Goal: Transaction & Acquisition: Book appointment/travel/reservation

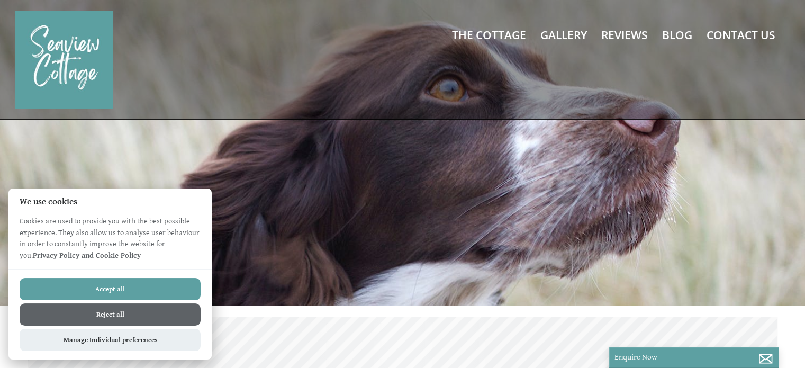
scroll to position [0, 10]
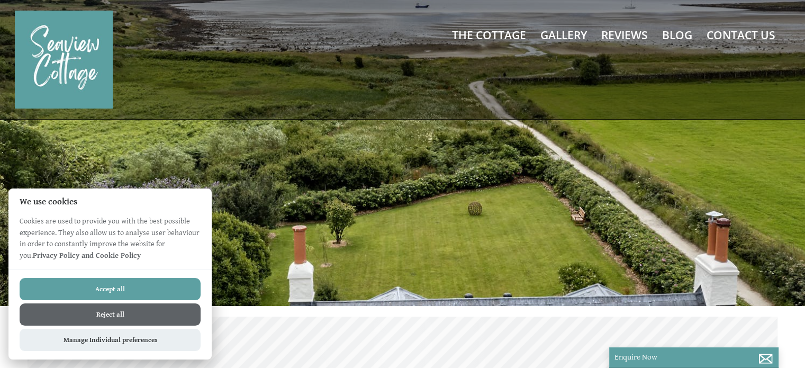
click at [128, 292] on button "Accept all" at bounding box center [110, 289] width 181 height 22
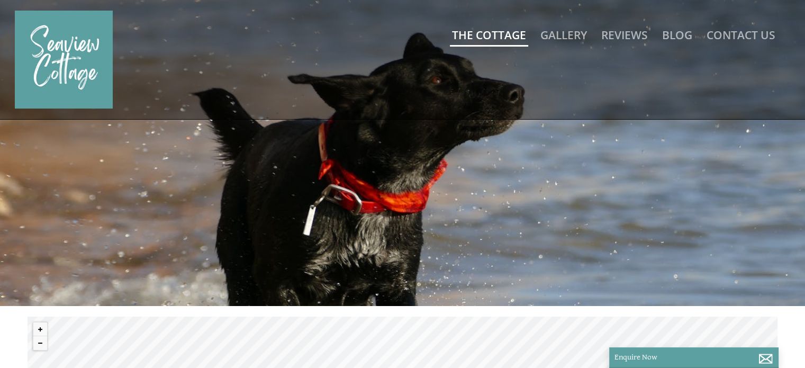
click at [483, 30] on link "The Cottage" at bounding box center [489, 35] width 74 height 15
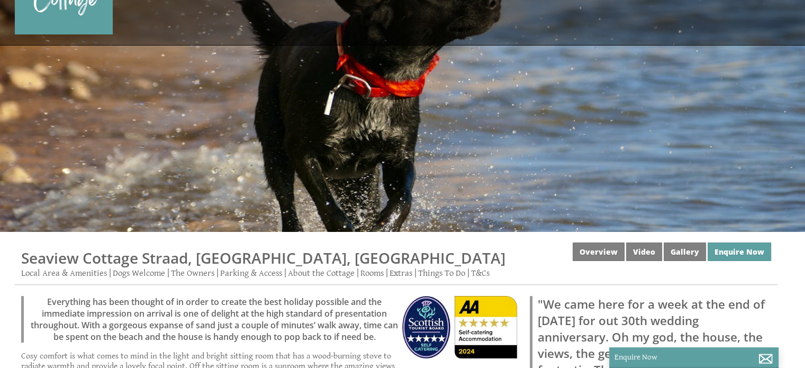
scroll to position [72, 0]
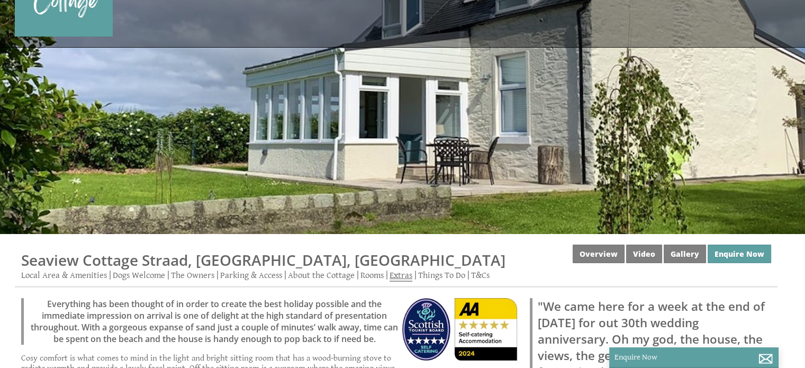
click at [400, 272] on link "Extras" at bounding box center [401, 276] width 23 height 12
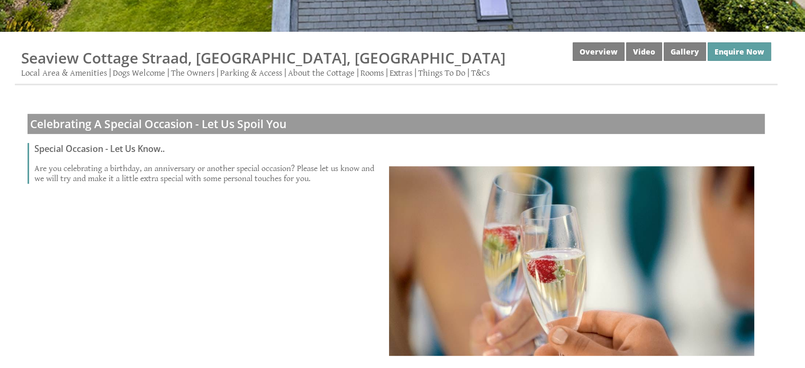
click at [400, 272] on img at bounding box center [571, 261] width 365 height 190
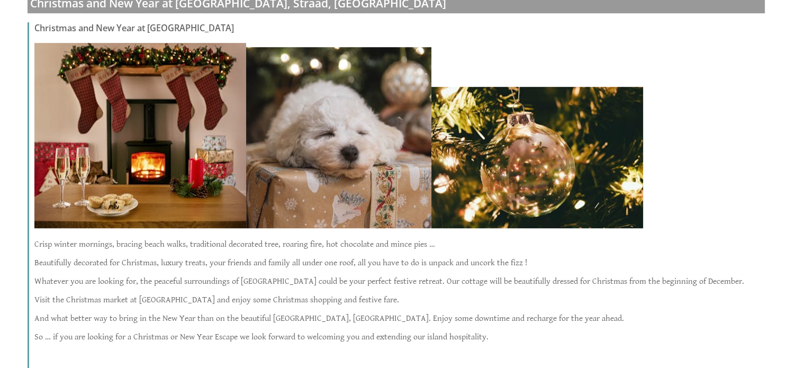
scroll to position [762, 0]
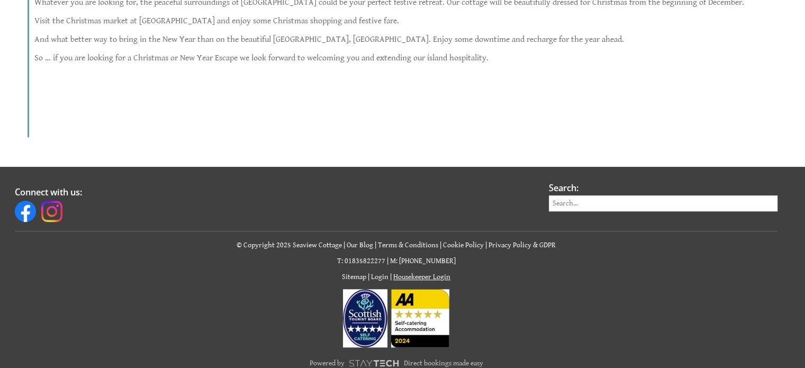
click at [400, 272] on div "Connect with us: Search: © Copyright 2025 Seaview Cottage | Our Blog | Terms & …" at bounding box center [395, 282] width 775 height 200
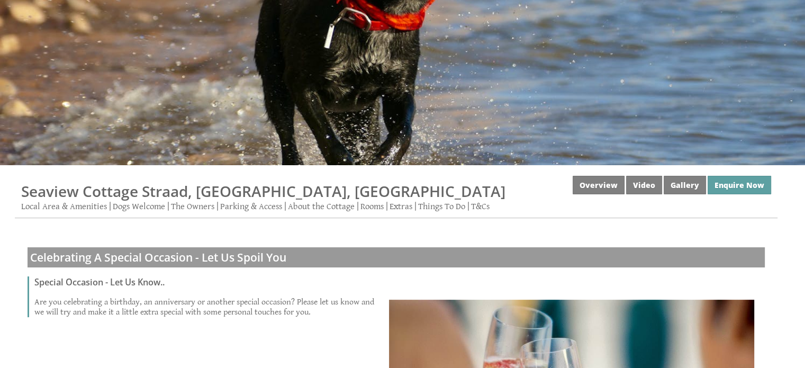
scroll to position [144, 0]
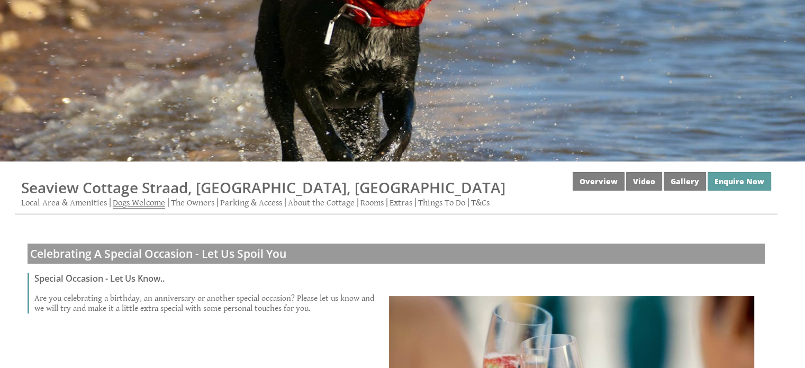
click at [154, 203] on link "Dogs Welcome" at bounding box center [139, 203] width 52 height 12
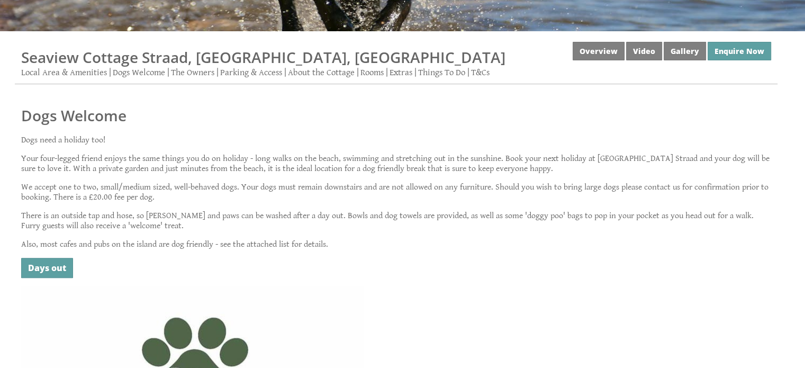
scroll to position [275, 0]
click at [744, 58] on link "Enquire Now" at bounding box center [740, 50] width 64 height 19
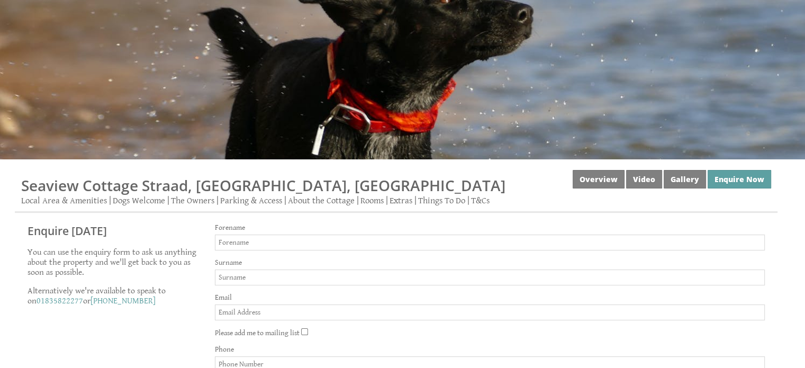
scroll to position [148, 0]
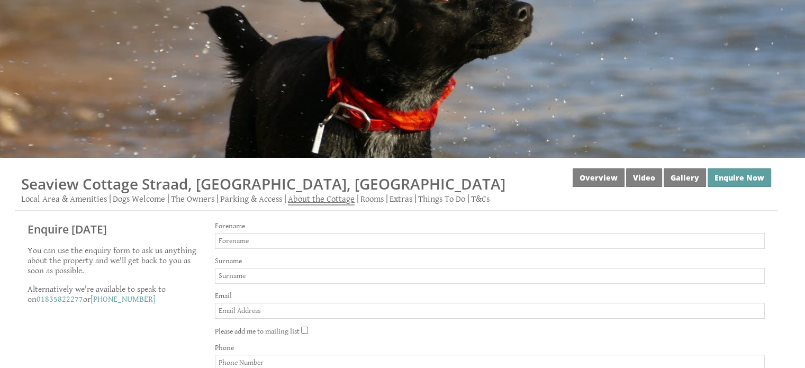
click at [335, 195] on link "About the Cottage" at bounding box center [321, 200] width 67 height 12
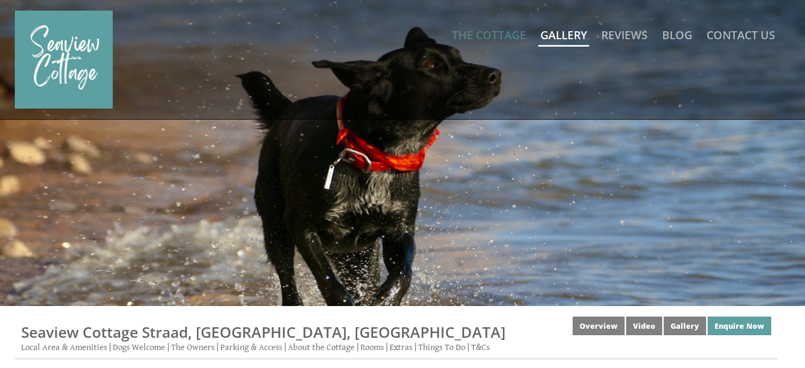
click at [558, 31] on link "Gallery" at bounding box center [563, 35] width 47 height 15
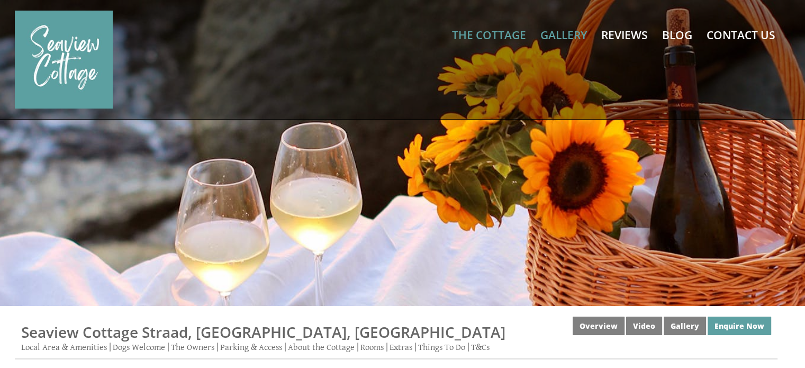
click at [535, 49] on div "The Cottage Gallery Reviews Blog Contact Us" at bounding box center [395, 60] width 775 height 98
click at [514, 36] on link "The Cottage" at bounding box center [489, 35] width 74 height 15
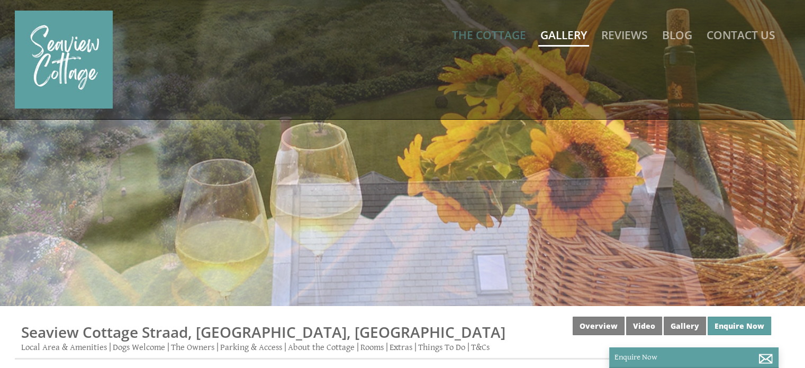
click at [548, 32] on link "Gallery" at bounding box center [563, 35] width 47 height 15
